Goal: Ask a question

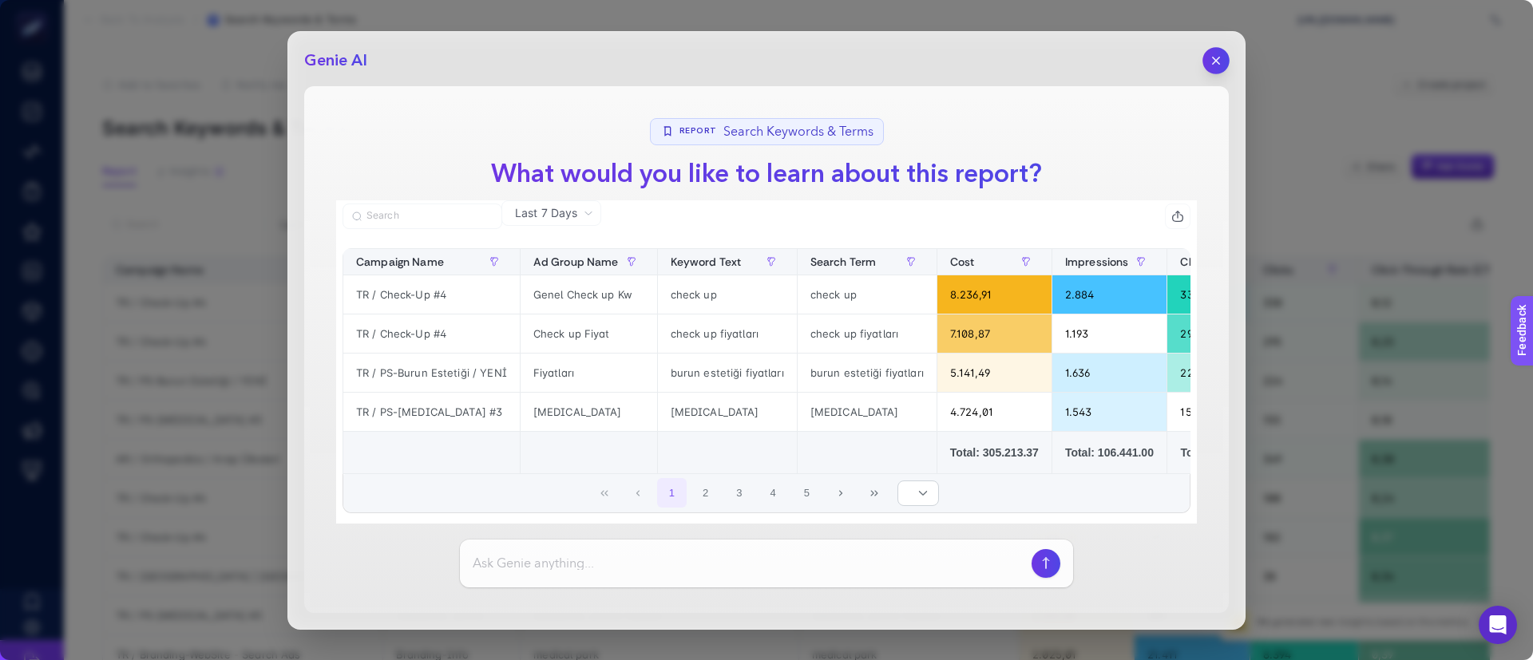
click at [1213, 57] on icon "button" at bounding box center [1216, 60] width 6 height 6
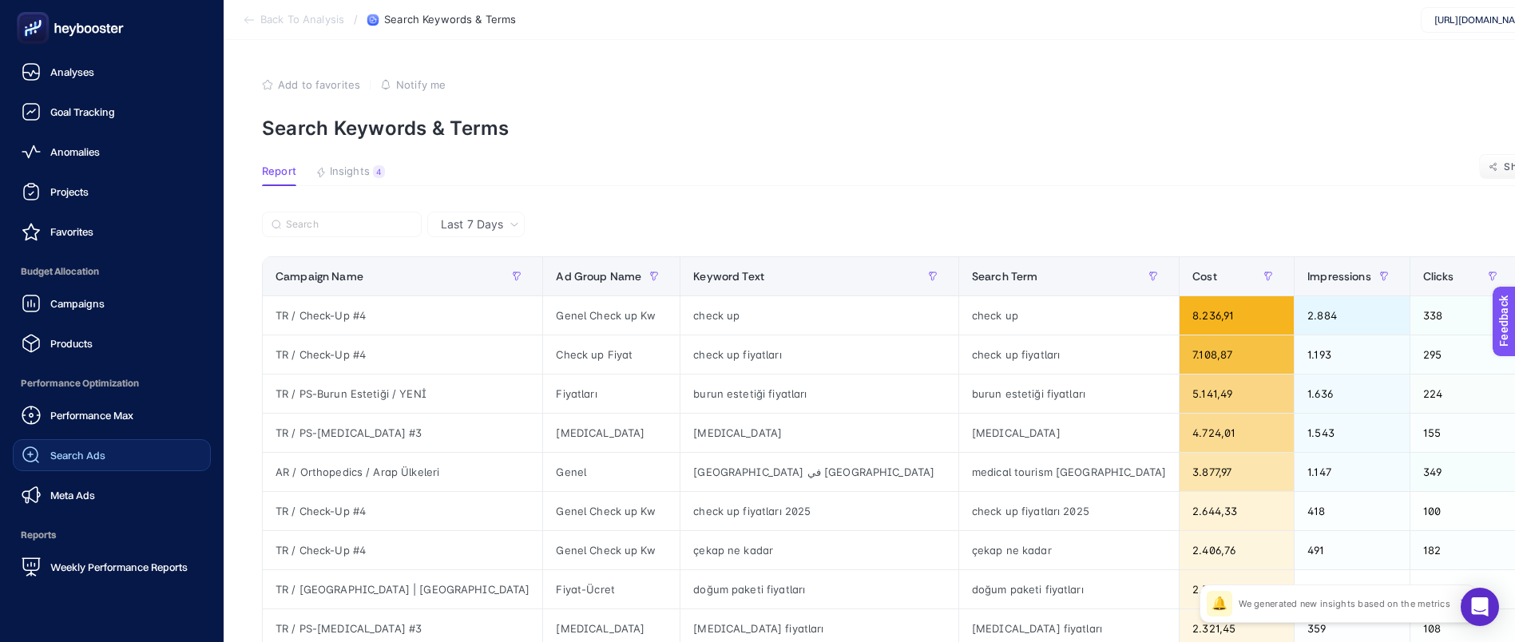
click at [82, 461] on div "Search Ads" at bounding box center [64, 454] width 84 height 19
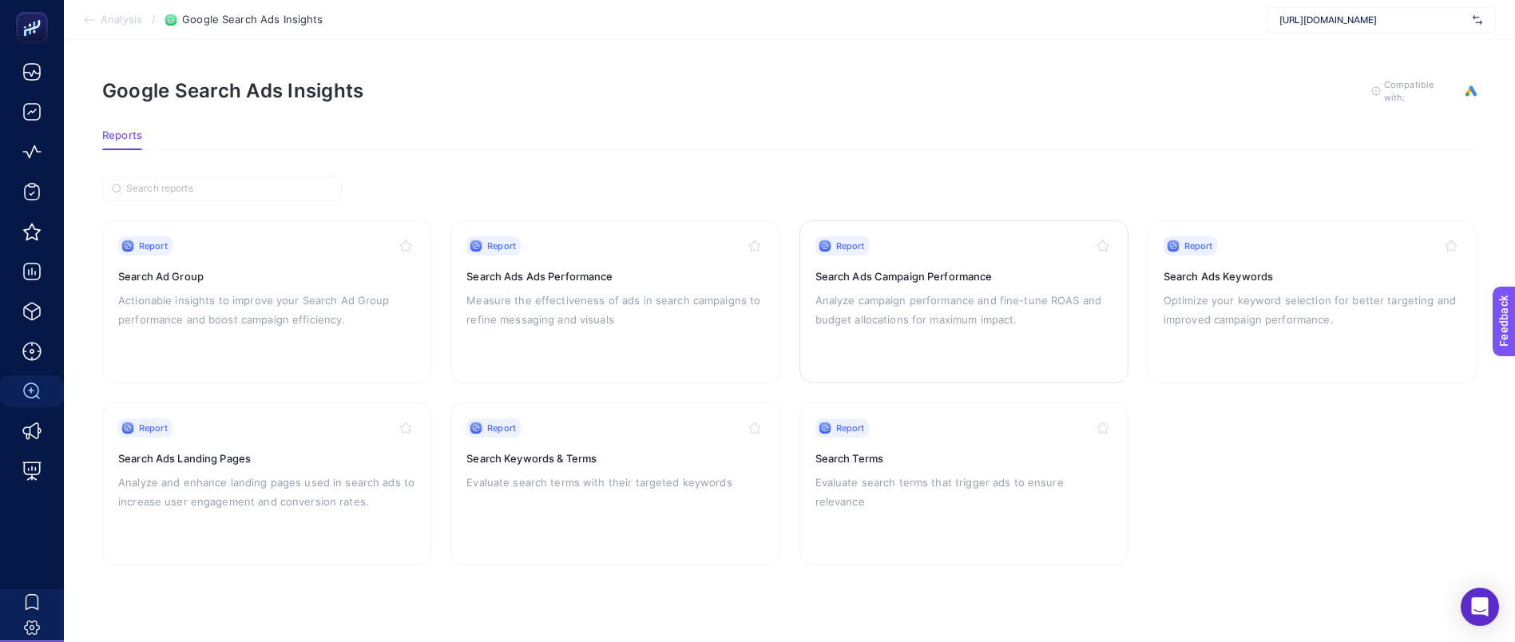
click at [927, 328] on div "Report Search Ads Campaign Performance Analyze campaign performance and fine-tu…" at bounding box center [963, 301] width 297 height 131
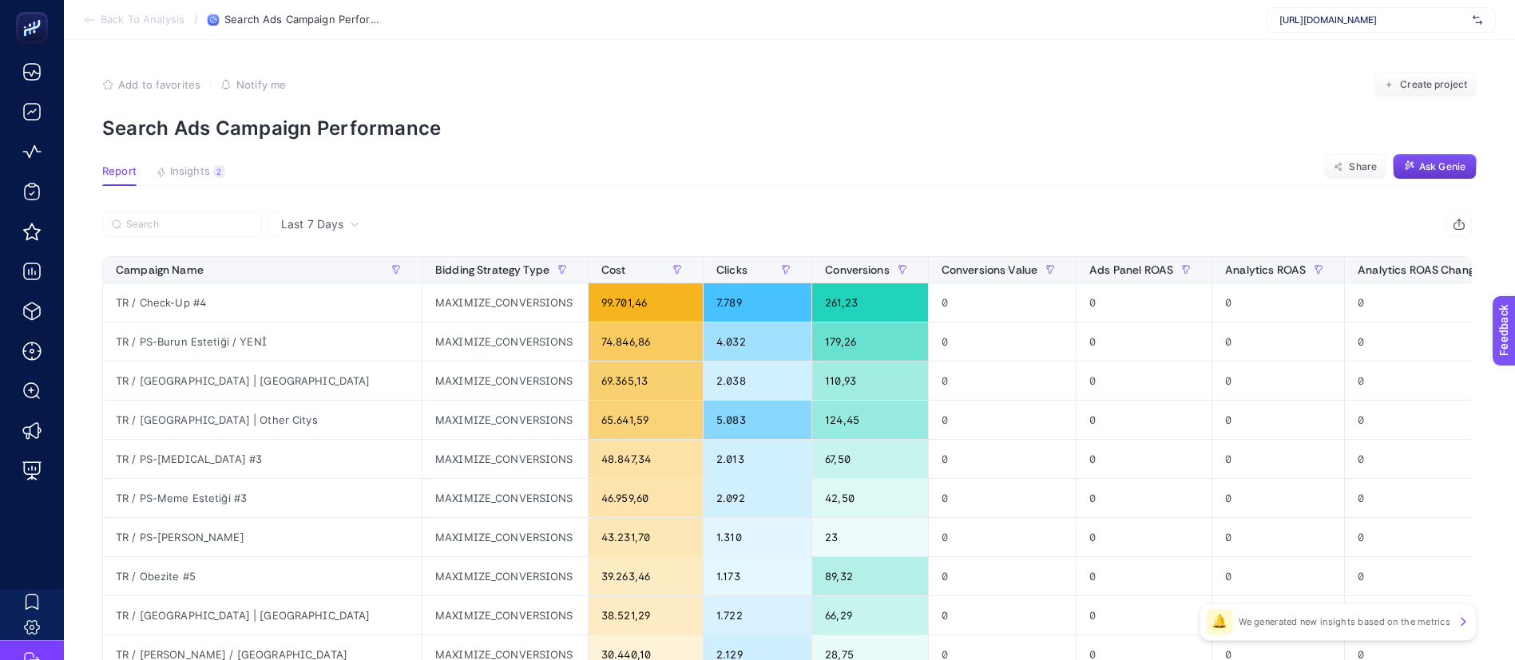
click at [1433, 175] on button "Ask Genie" at bounding box center [1434, 167] width 84 height 26
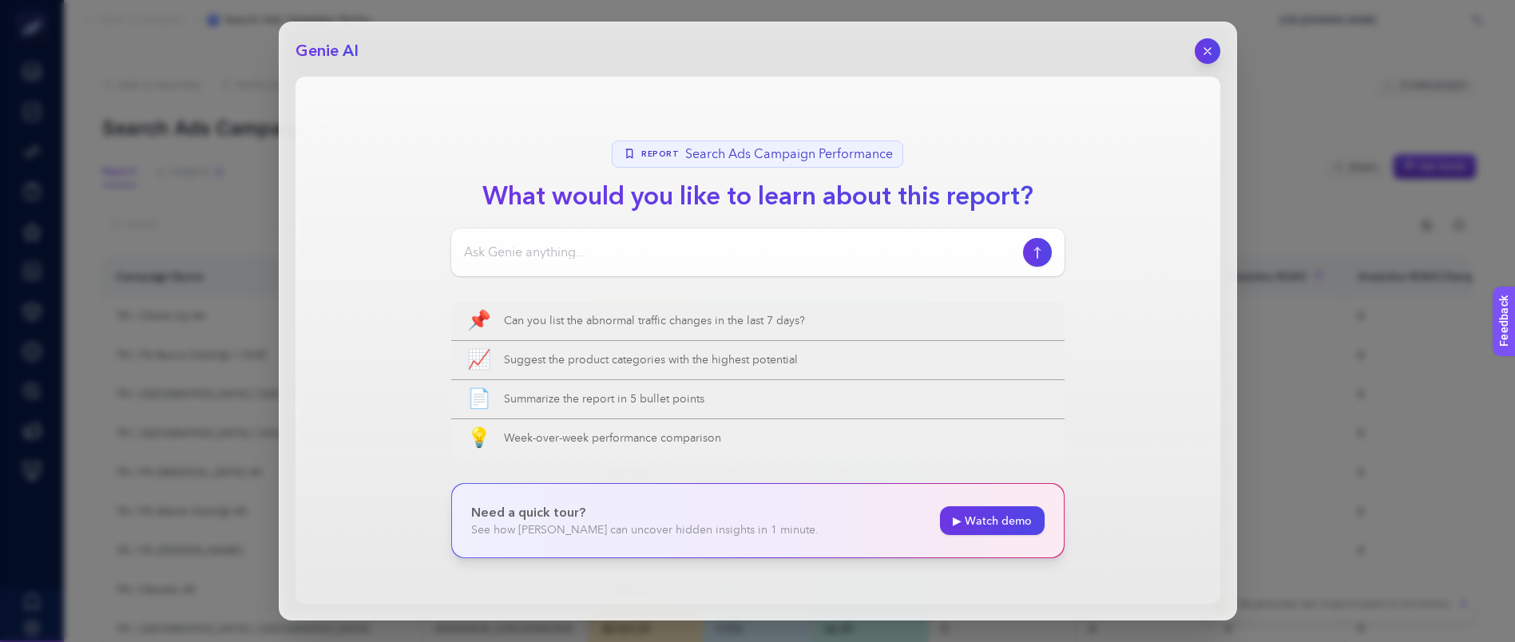
click at [616, 247] on input at bounding box center [740, 252] width 552 height 19
paste input "ağustos - eylül arası tüm kampanyaların ctr analizini gönderir misin? ctr ı düş…"
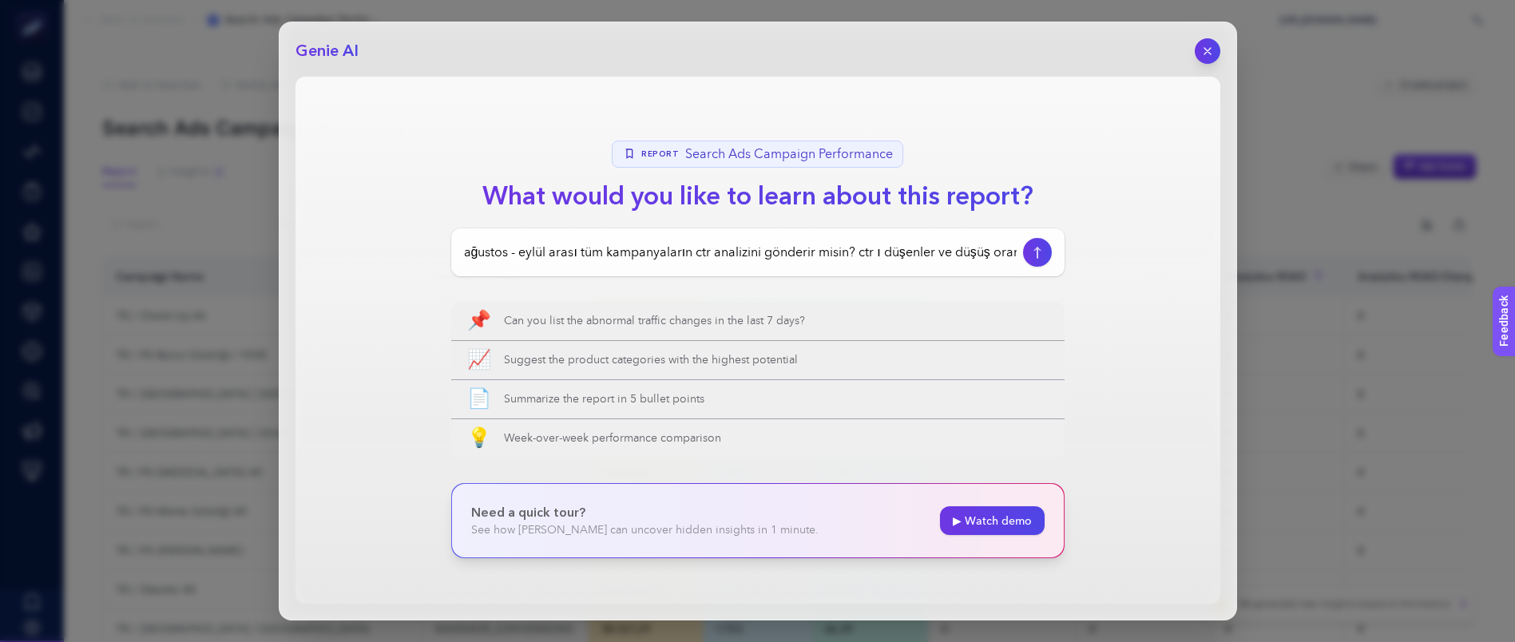
scroll to position [0, 179]
type input "ağustos - eylül arası tüm kampanyaların ctr analizini gönderir misin? ctr ı düş…"
click at [1047, 253] on button "button" at bounding box center [1037, 252] width 30 height 30
